Goal: Book appointment/travel/reservation

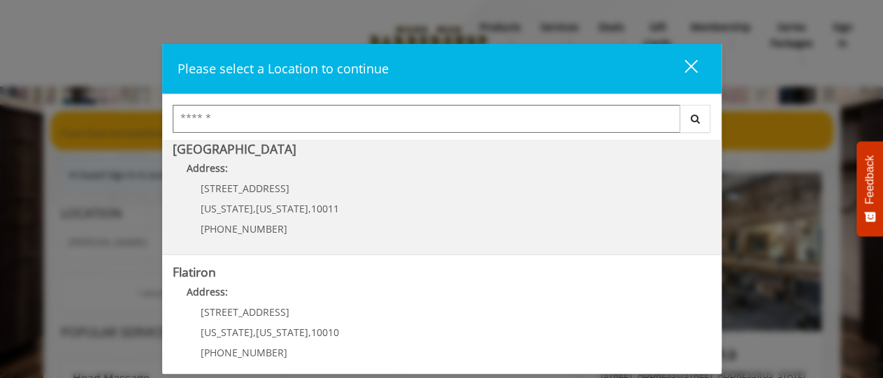
scroll to position [227, 0]
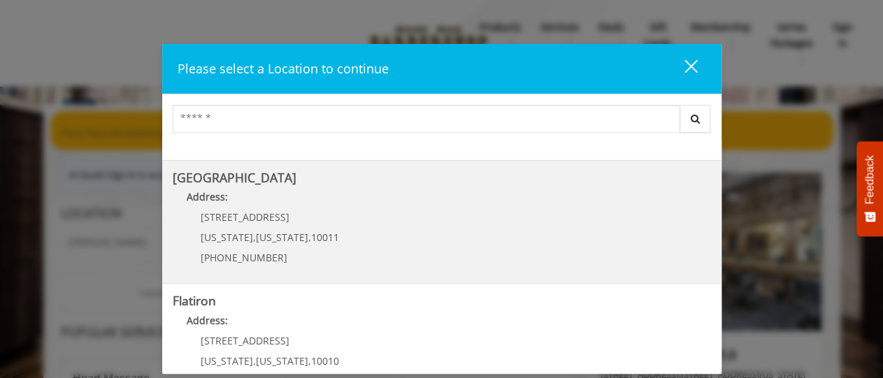
click at [430, 228] on Street "Chelsea 15th Street Address: 267 W 15th St New York , New York , 10011 (646) 85…" at bounding box center [442, 222] width 539 height 102
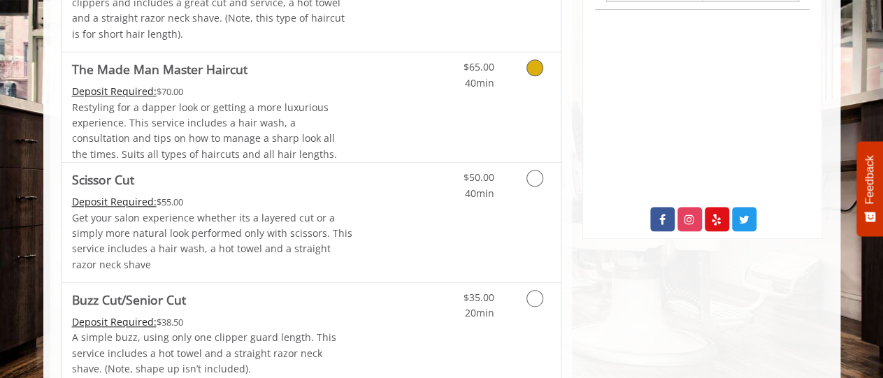
scroll to position [655, 0]
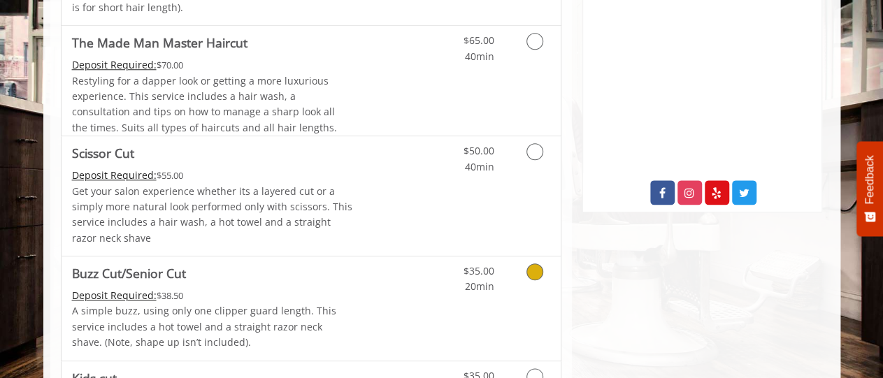
click at [535, 273] on icon "Grooming services" at bounding box center [535, 272] width 17 height 17
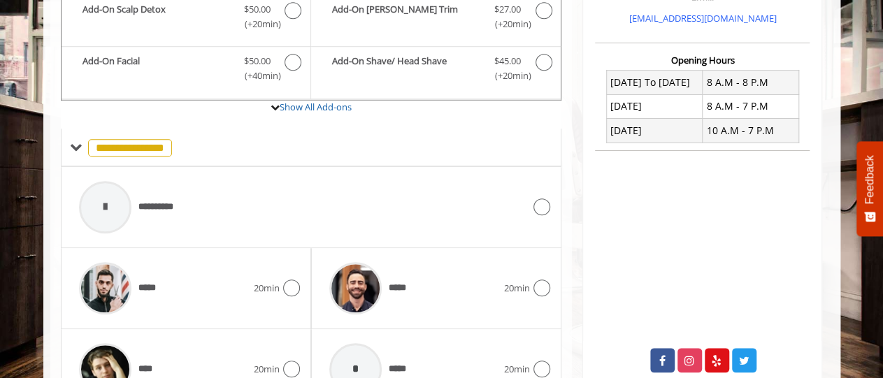
scroll to position [533, 0]
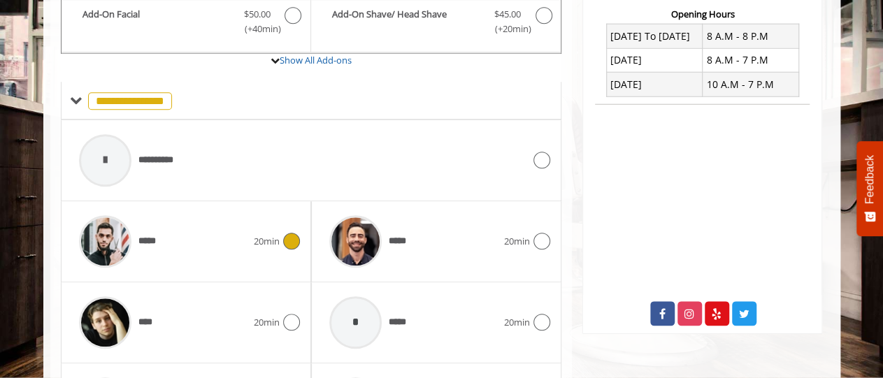
click at [293, 241] on icon at bounding box center [291, 242] width 17 height 17
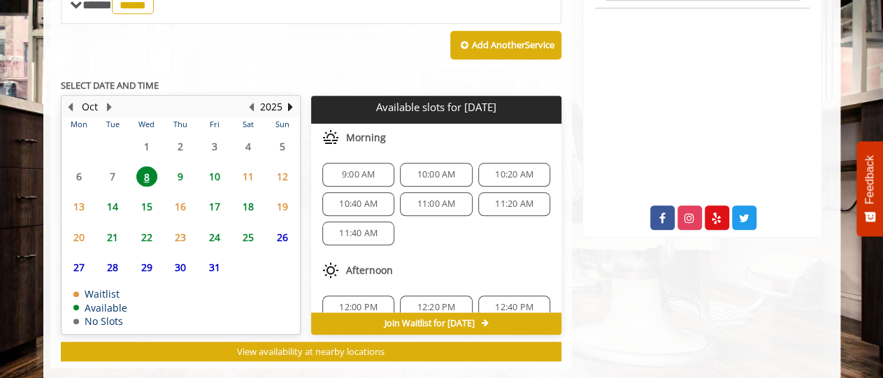
click at [180, 176] on span "9" at bounding box center [180, 176] width 21 height 20
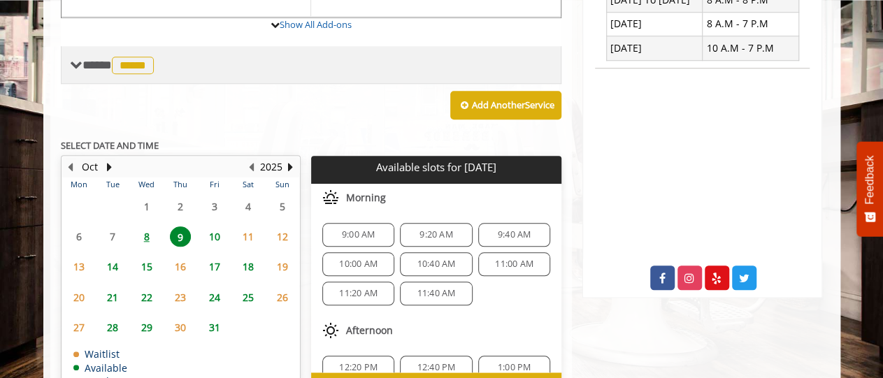
scroll to position [602, 0]
